Goal: Task Accomplishment & Management: Manage account settings

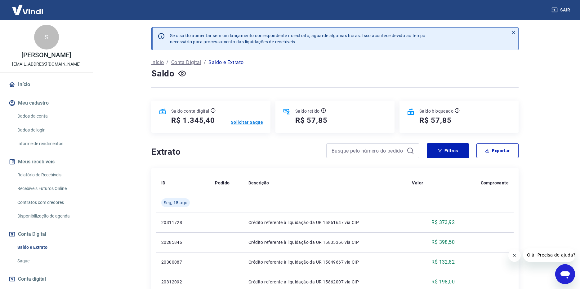
click at [236, 123] on p "Solicitar Saque" at bounding box center [247, 122] width 32 height 6
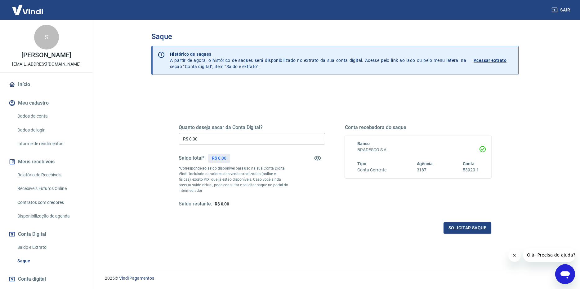
click at [214, 142] on input "R$ 0,00" at bounding box center [252, 138] width 146 height 11
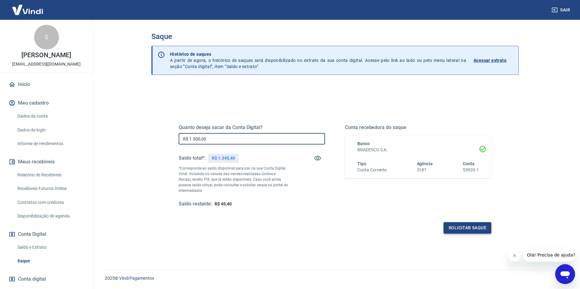
type input "R$ 1.300,00"
click at [457, 225] on button "Solicitar saque" at bounding box center [467, 228] width 48 height 11
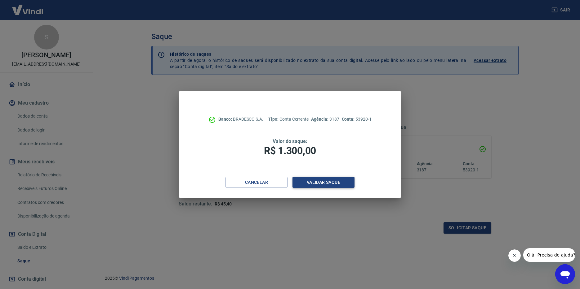
click at [322, 184] on button "Validar saque" at bounding box center [323, 182] width 62 height 11
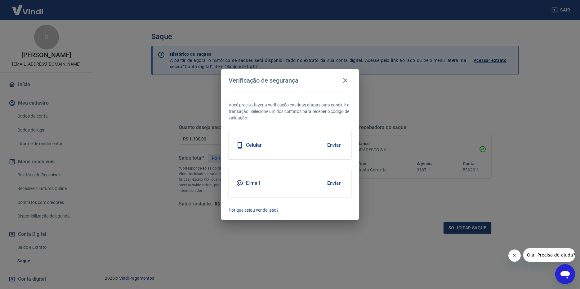
click at [335, 145] on button "Enviar" at bounding box center [334, 145] width 20 height 13
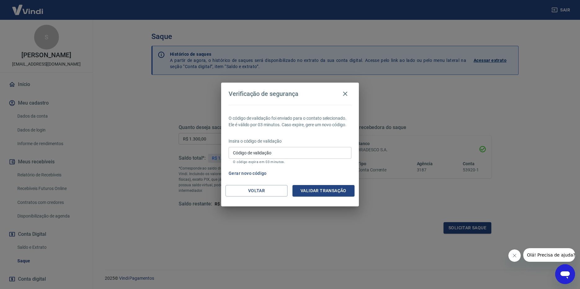
click at [254, 155] on div "Código de validação Código de validação O código expira em 03 minutos." at bounding box center [289, 155] width 123 height 17
type input "735318"
click at [307, 191] on button "Validar transação" at bounding box center [323, 190] width 62 height 11
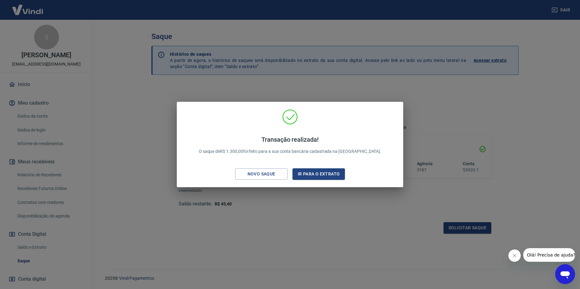
click at [275, 205] on div "Transação realizada! O saque de R$ 1.300,00 foi feito para a sua conta bancária…" at bounding box center [290, 144] width 580 height 289
